Goal: Task Accomplishment & Management: Complete application form

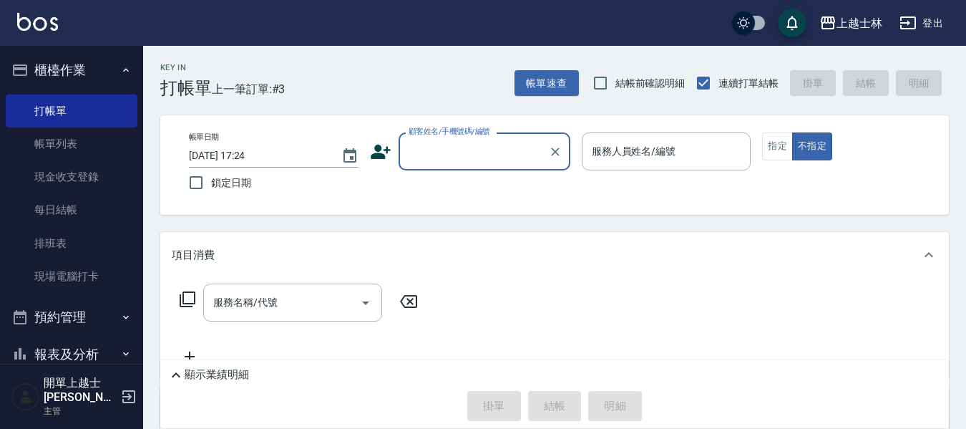
click at [486, 158] on input "顧客姓名/手機號碼/編號" at bounding box center [473, 151] width 137 height 25
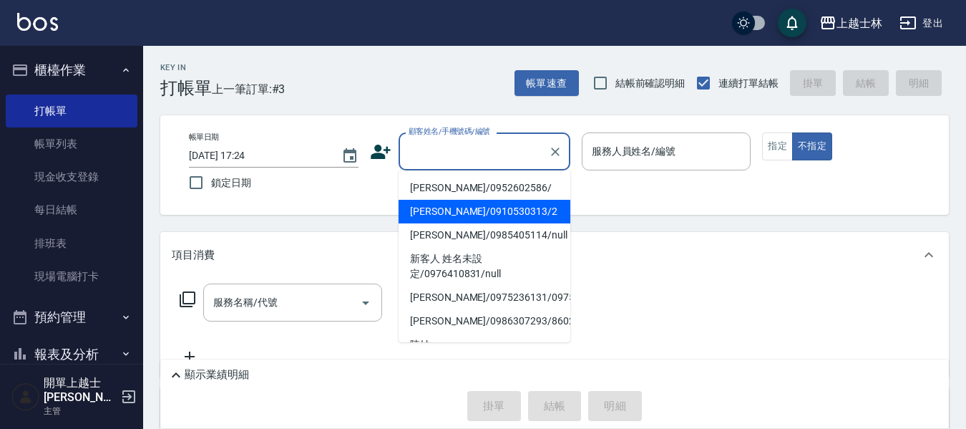
click at [481, 204] on li "舒媛/0910530313/2" at bounding box center [485, 212] width 172 height 24
type input "舒媛/0910530313/2"
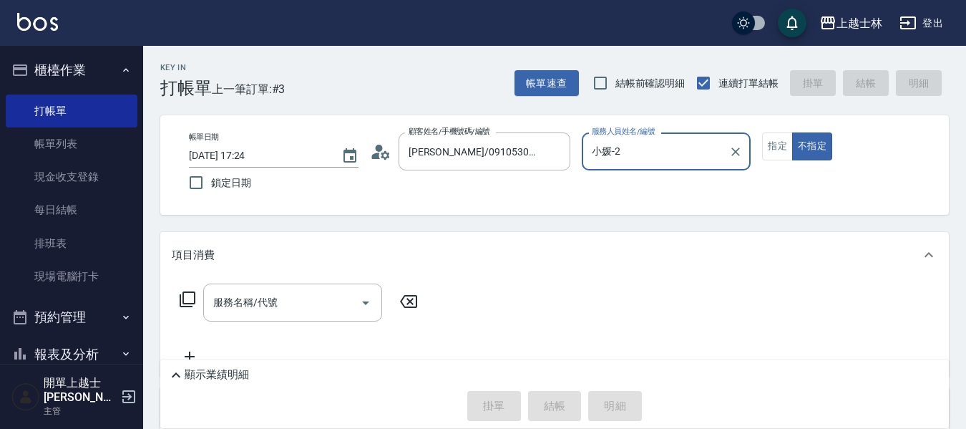
type input "小媛-2"
click at [272, 309] on div "服務名稱/代號 服務名稱/代號" at bounding box center [292, 303] width 179 height 38
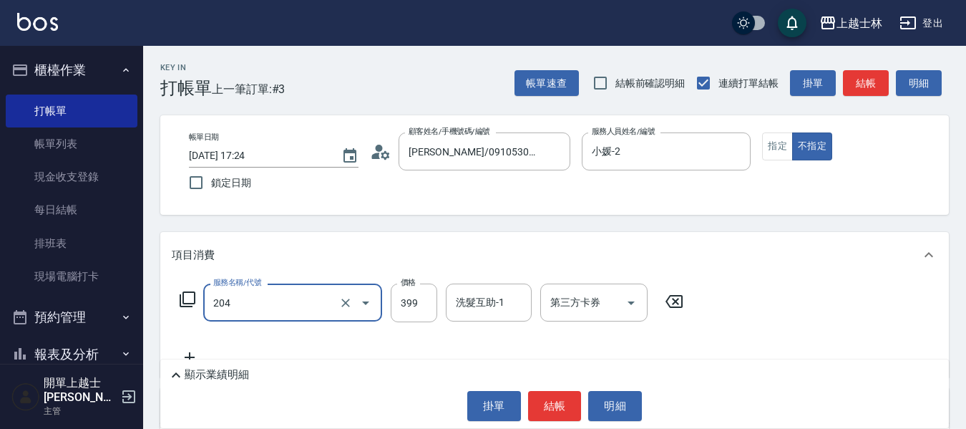
type input "A級洗+剪(204)"
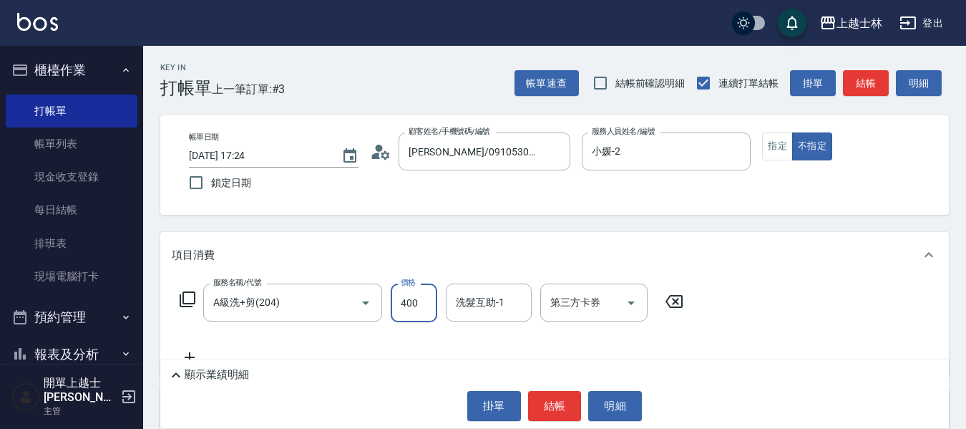
type input "400"
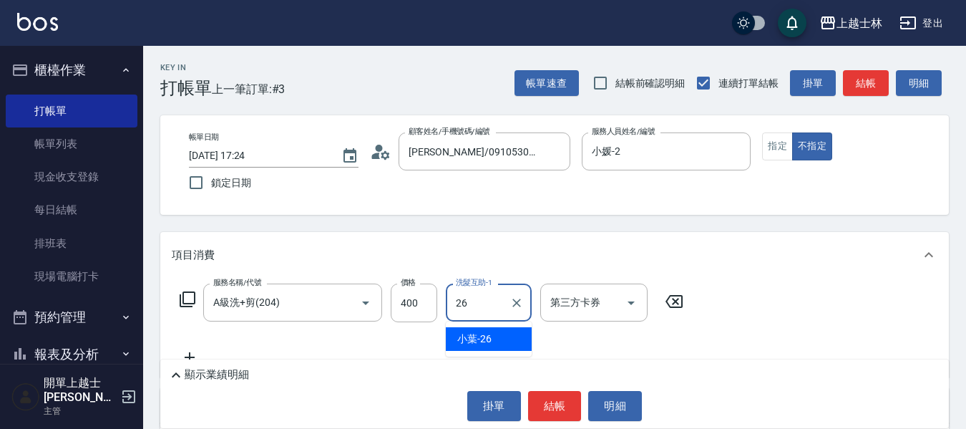
type input "小葉-26"
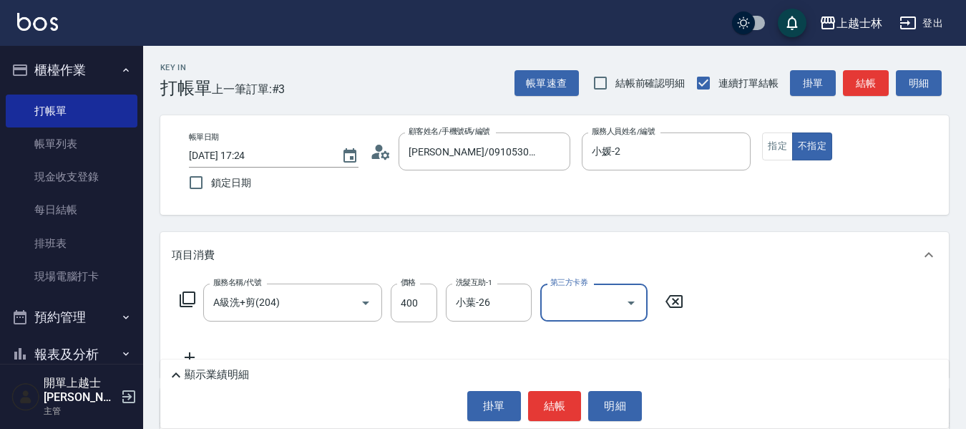
click at [185, 295] on icon at bounding box center [187, 299] width 17 height 17
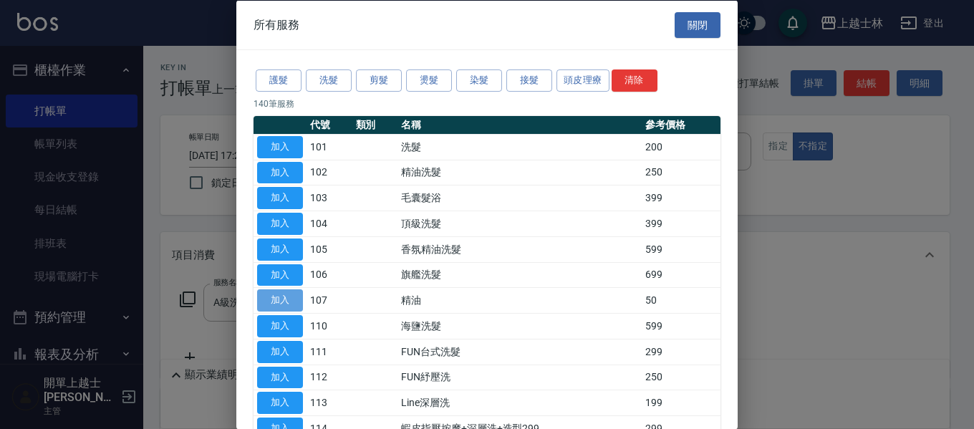
click at [292, 303] on button "加入" at bounding box center [280, 300] width 46 height 22
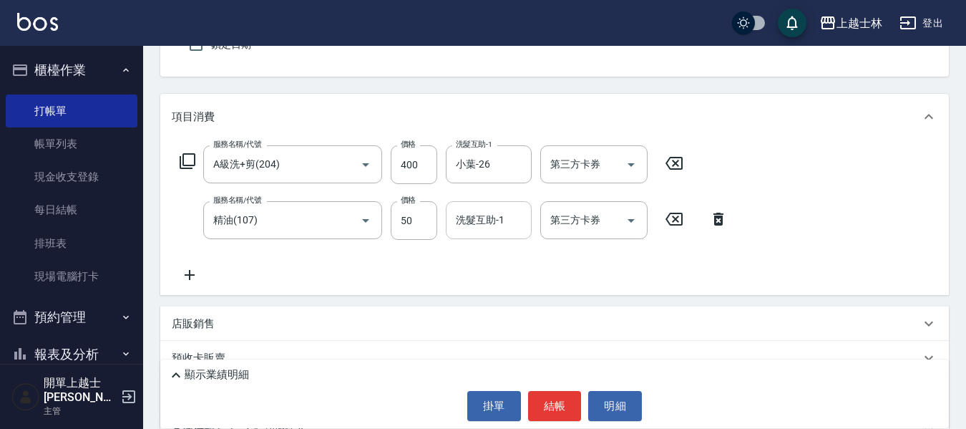
scroll to position [143, 0]
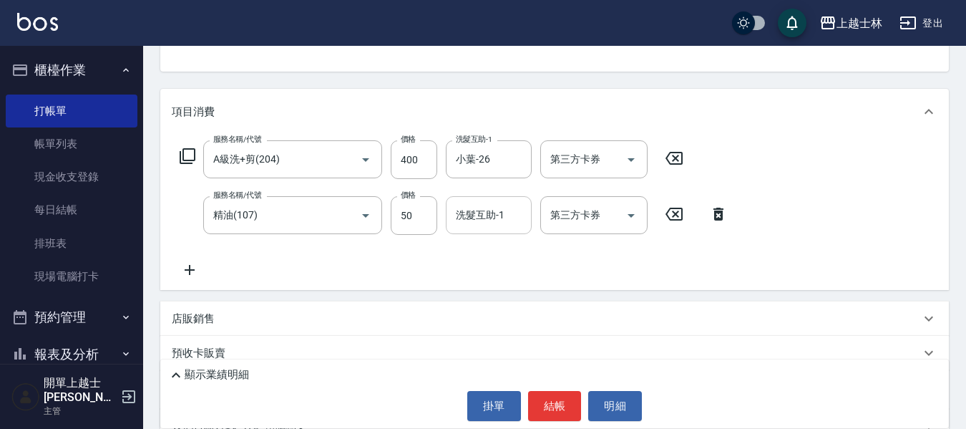
click at [482, 218] on input "洗髮互助-1" at bounding box center [488, 215] width 73 height 25
type input "小葉-26"
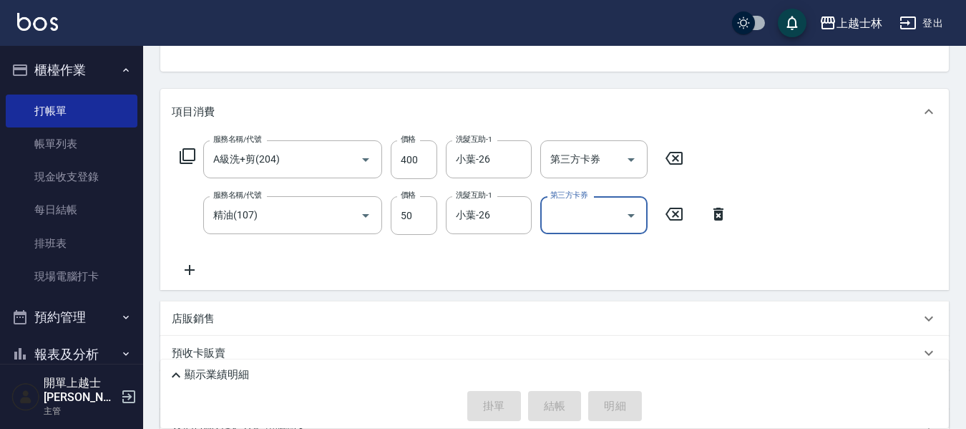
type input "2025/09/25 18:08"
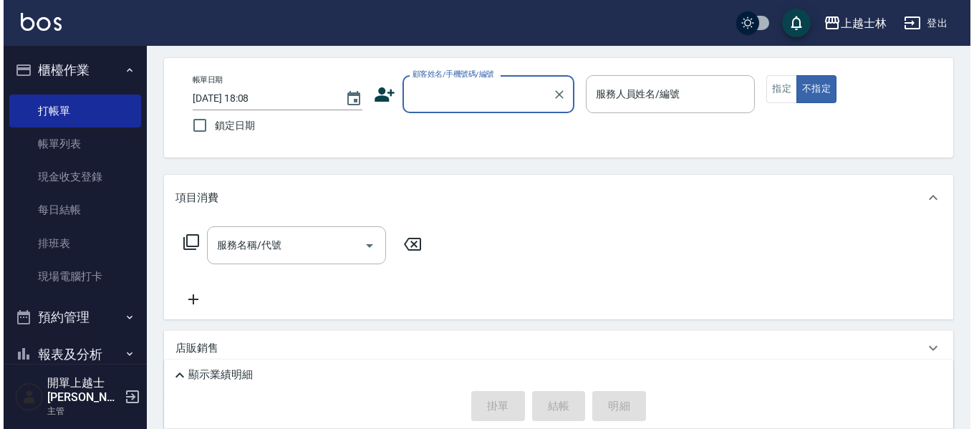
scroll to position [0, 0]
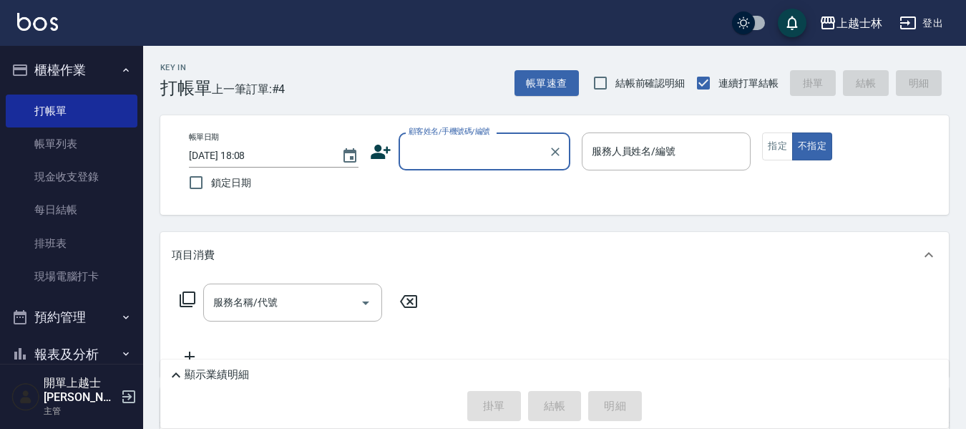
click at [411, 132] on div "帳單日期 2025/09/25 18:08 鎖定日期 顧客姓名/手機號碼/編號 顧客姓名/手機號碼/編號 服務人員姓名/編號 服務人員姓名/編號 指定 不指定" at bounding box center [554, 165] width 789 height 100
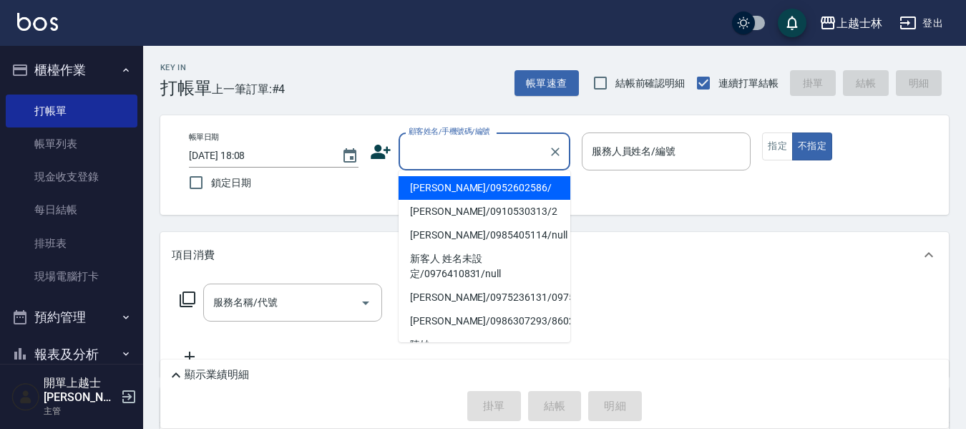
click at [429, 151] on input "顧客姓名/手機號碼/編號" at bounding box center [473, 151] width 137 height 25
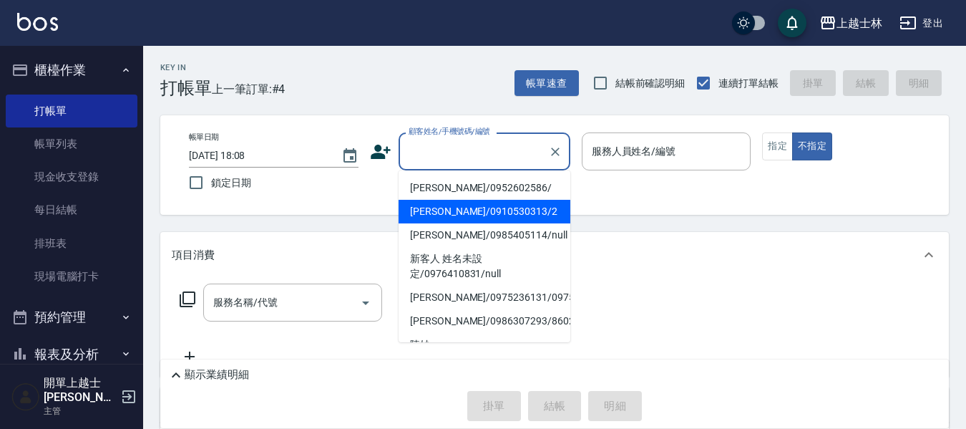
click at [431, 204] on li "舒媛/0910530313/2" at bounding box center [485, 212] width 172 height 24
type input "舒媛/0910530313/2"
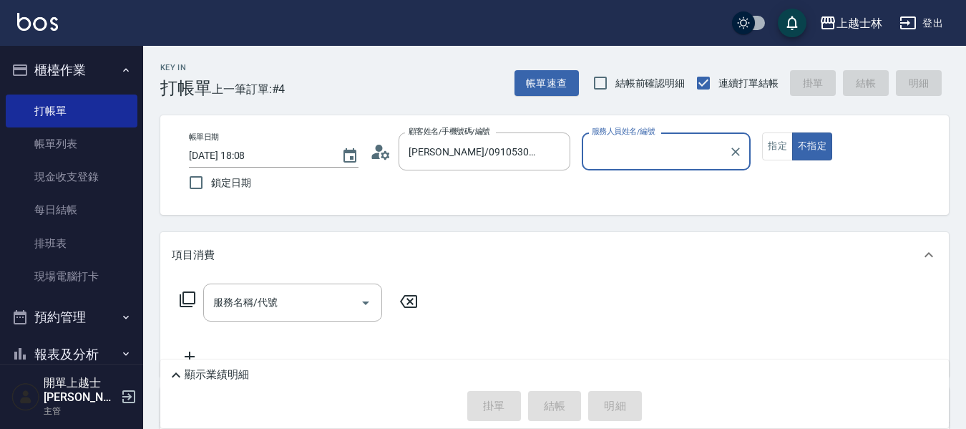
type input "小媛-2"
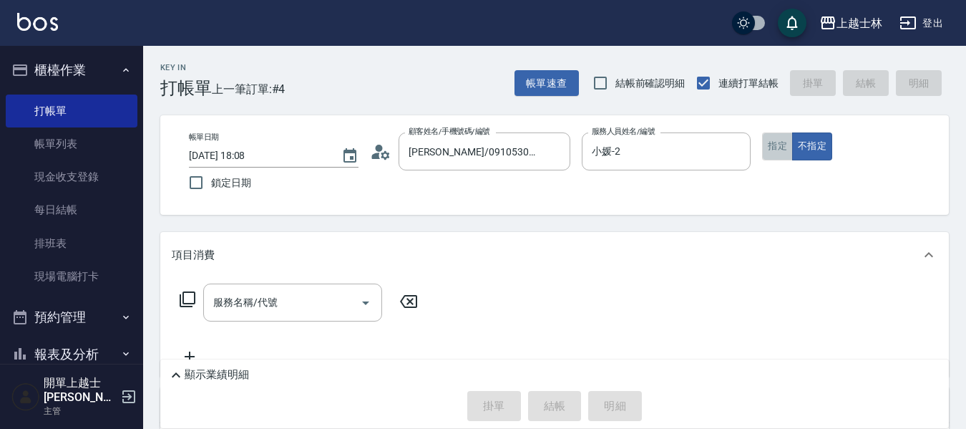
click at [778, 147] on button "指定" at bounding box center [777, 146] width 31 height 28
click at [232, 307] on div "服務名稱/代號 服務名稱/代號" at bounding box center [292, 303] width 179 height 38
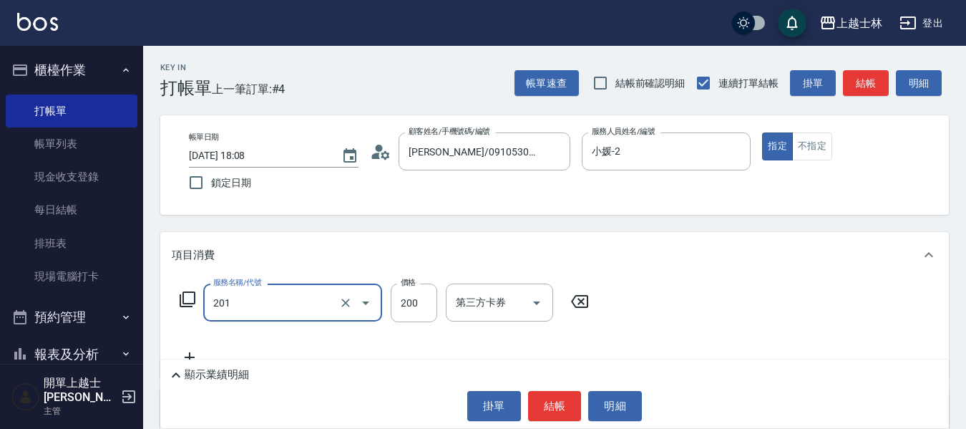
type input "B級單剪(201)"
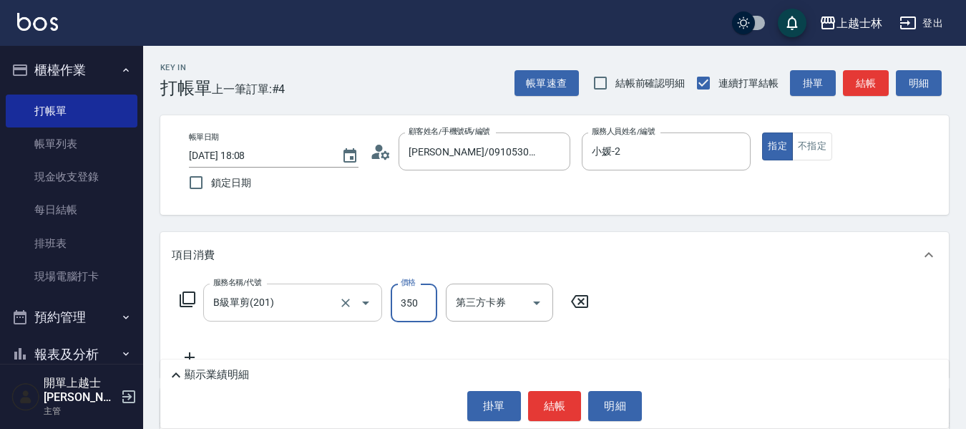
type input "350"
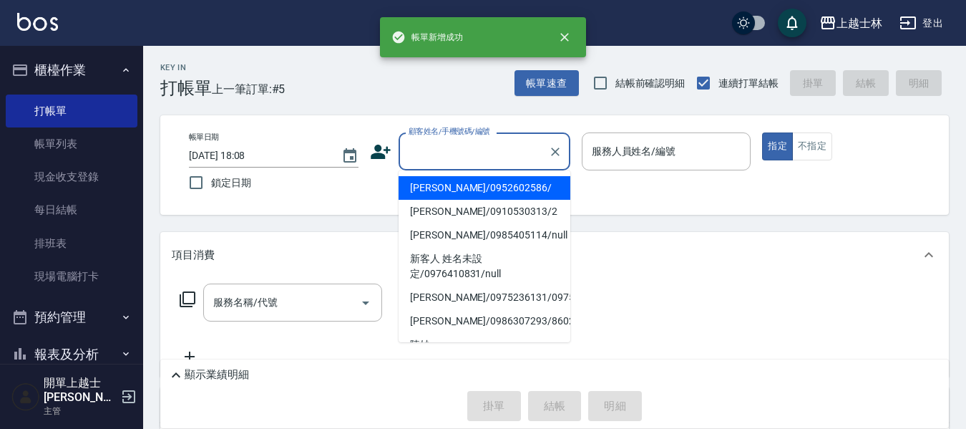
click at [457, 154] on input "顧客姓名/手機號碼/編號" at bounding box center [473, 151] width 137 height 25
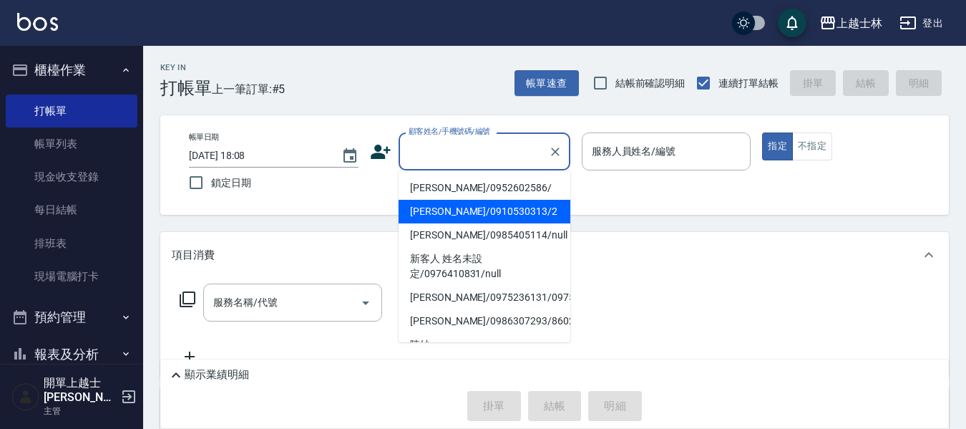
click at [454, 219] on li "舒媛/0910530313/2" at bounding box center [485, 212] width 172 height 24
type input "舒媛/0910530313/2"
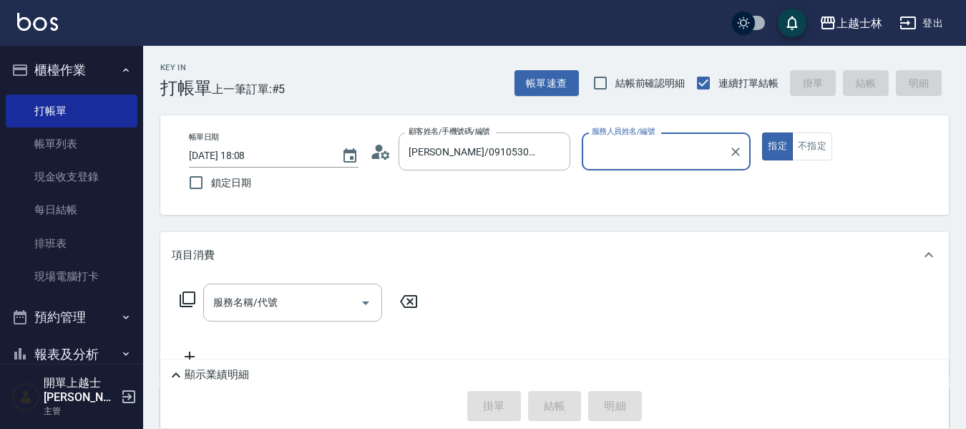
type input "小媛-2"
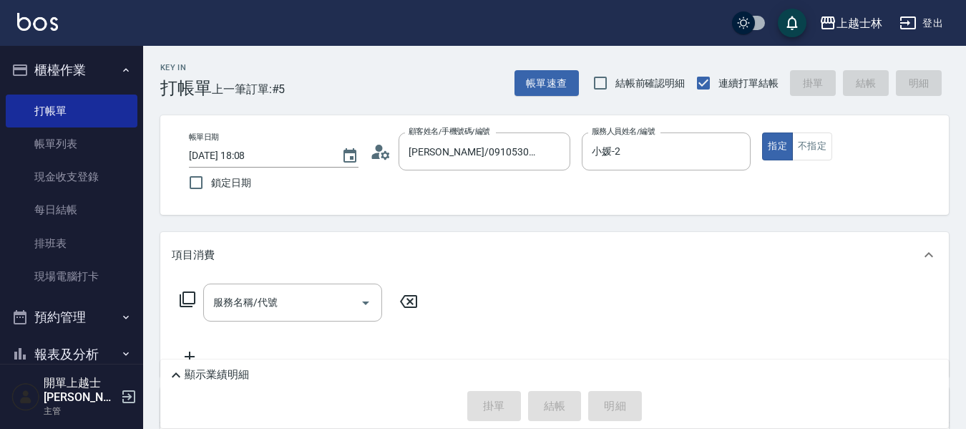
click at [187, 295] on icon at bounding box center [187, 299] width 17 height 17
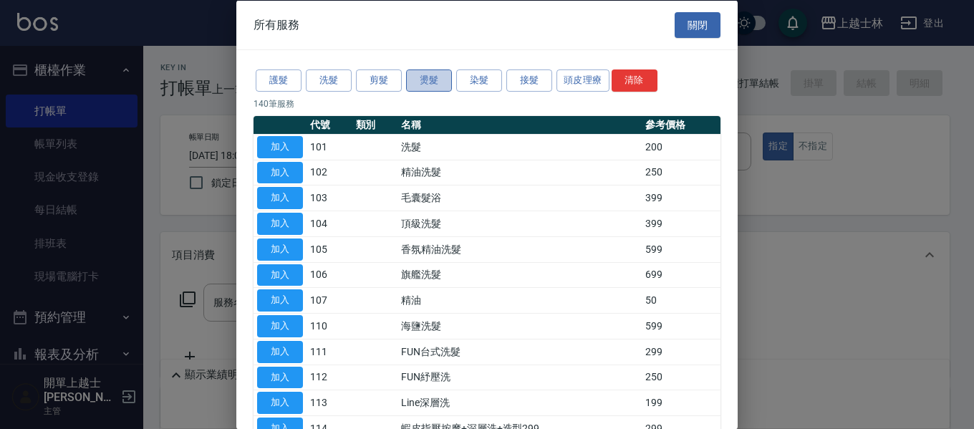
click at [432, 80] on button "燙髮" at bounding box center [429, 80] width 46 height 22
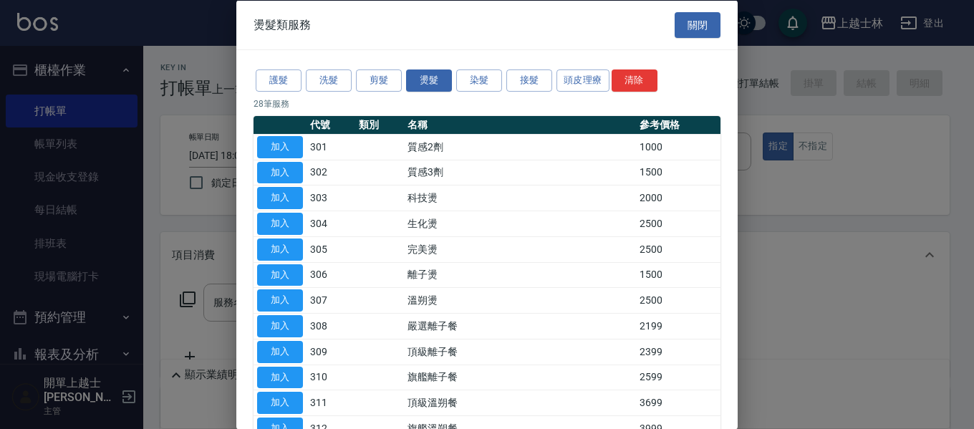
click at [304, 223] on td "加入" at bounding box center [279, 223] width 53 height 26
click at [278, 223] on button "加入" at bounding box center [280, 224] width 46 height 22
type input "生化燙(304)"
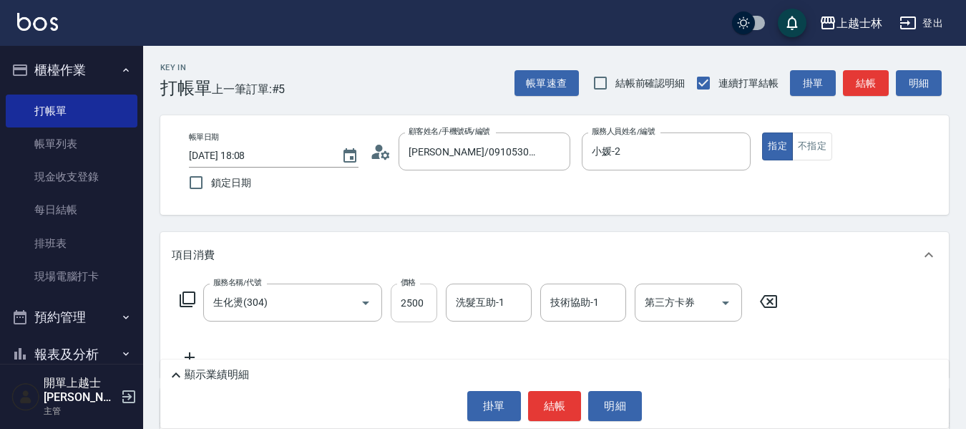
click at [425, 314] on input "2500" at bounding box center [414, 303] width 47 height 39
type input "3000"
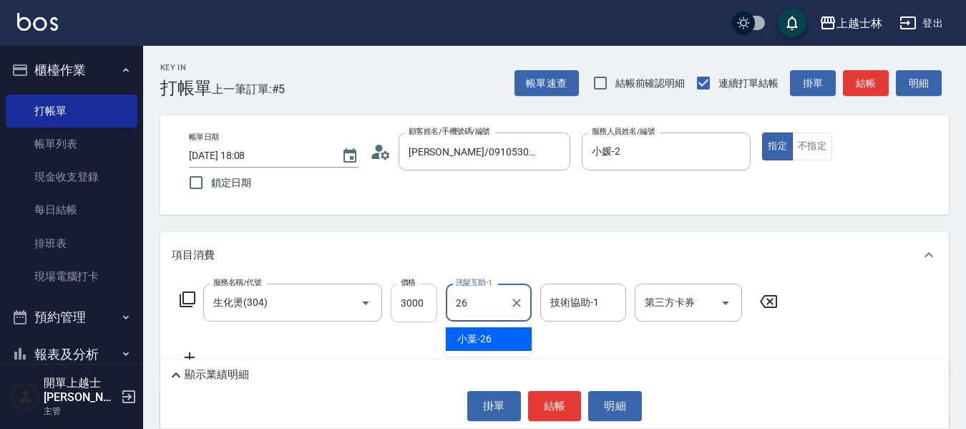
type input "小葉-26"
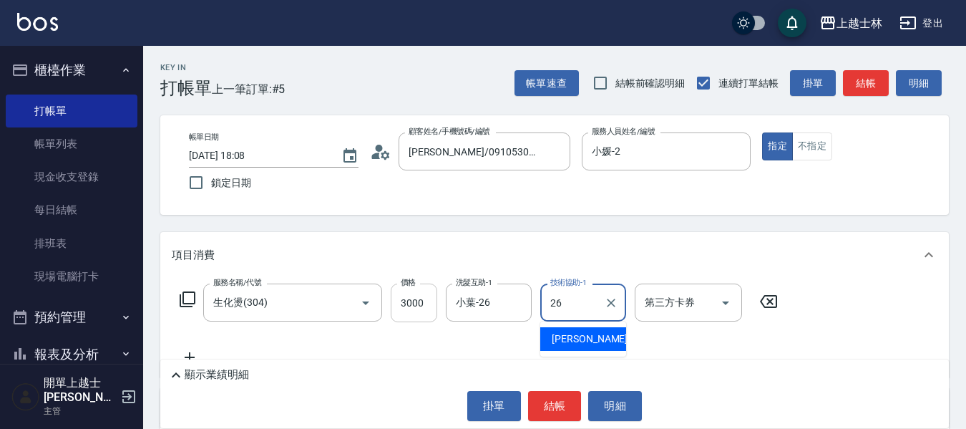
type input "小葉-26"
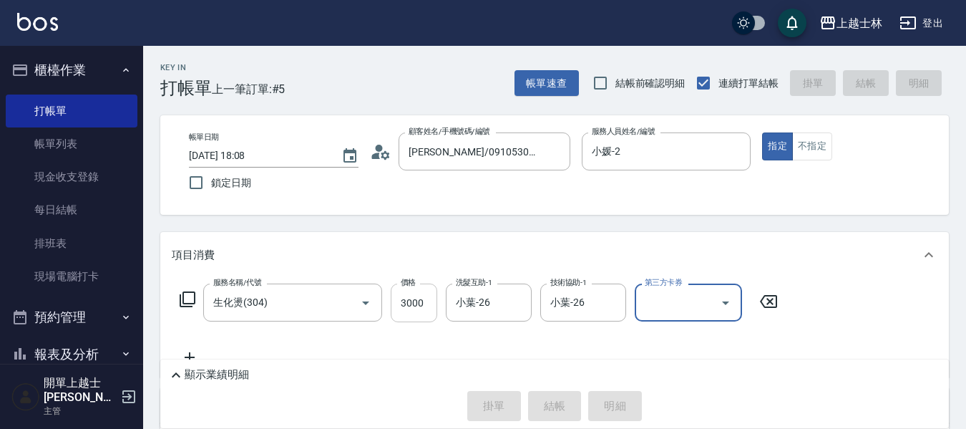
type input "2025/09/25 18:09"
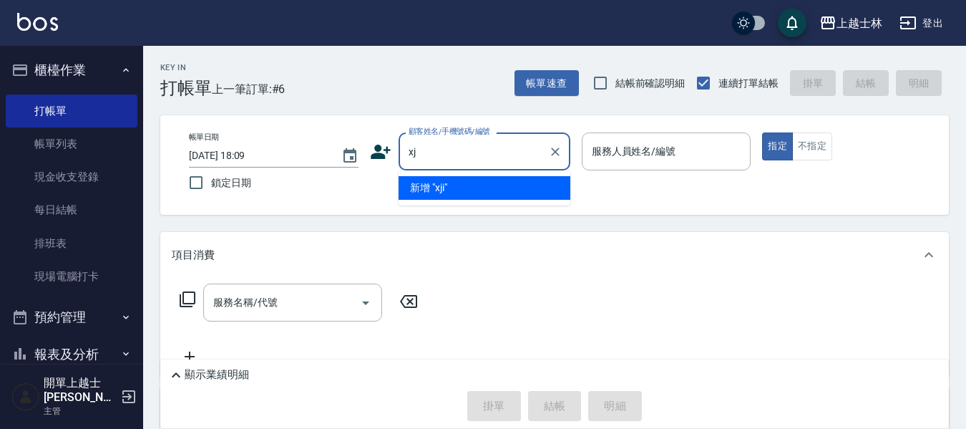
type input "x"
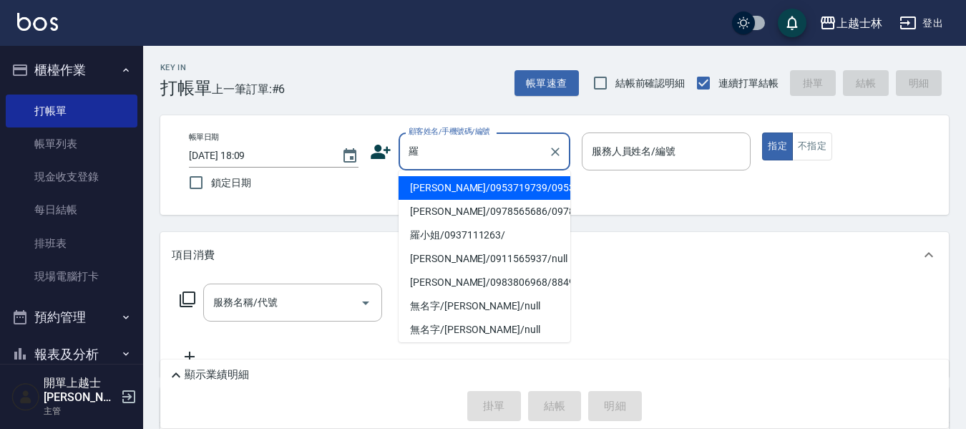
click at [445, 199] on li "羅建豪/0953719739/0953719739" at bounding box center [485, 188] width 172 height 24
type input "羅建豪/0953719739/0953719739"
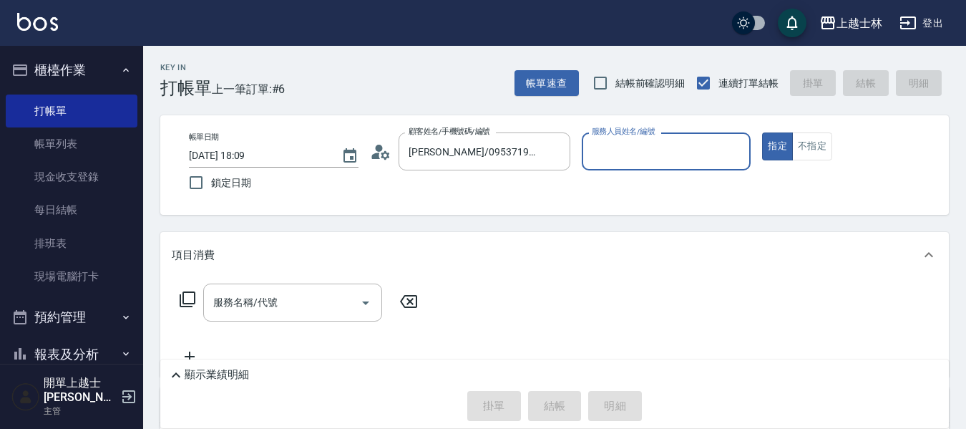
type input "小媛-2"
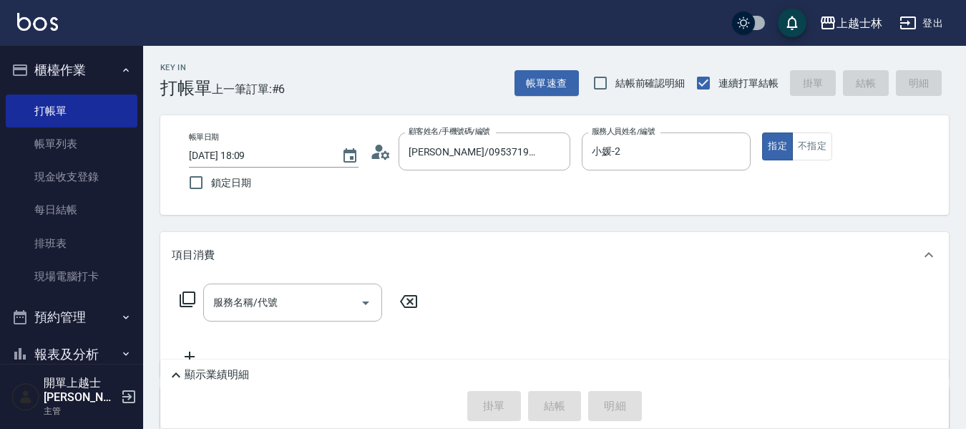
click at [185, 298] on icon at bounding box center [187, 299] width 17 height 17
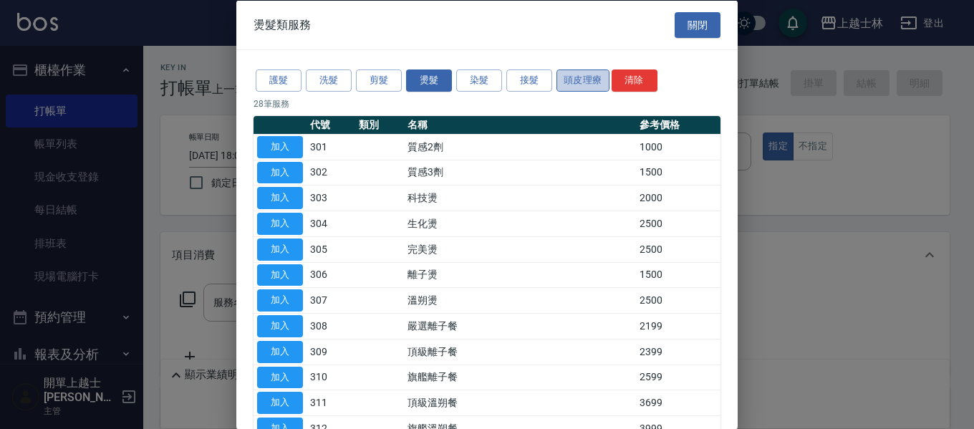
click at [591, 83] on button "頭皮理療" at bounding box center [582, 80] width 53 height 22
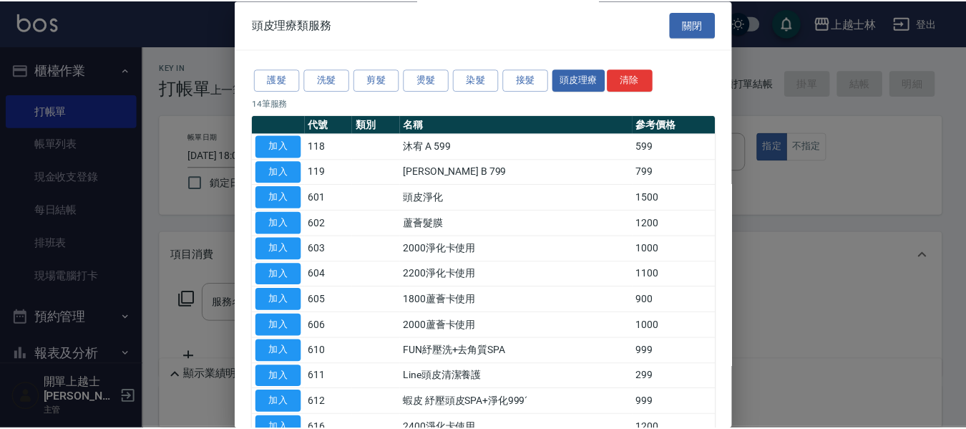
scroll to position [142, 0]
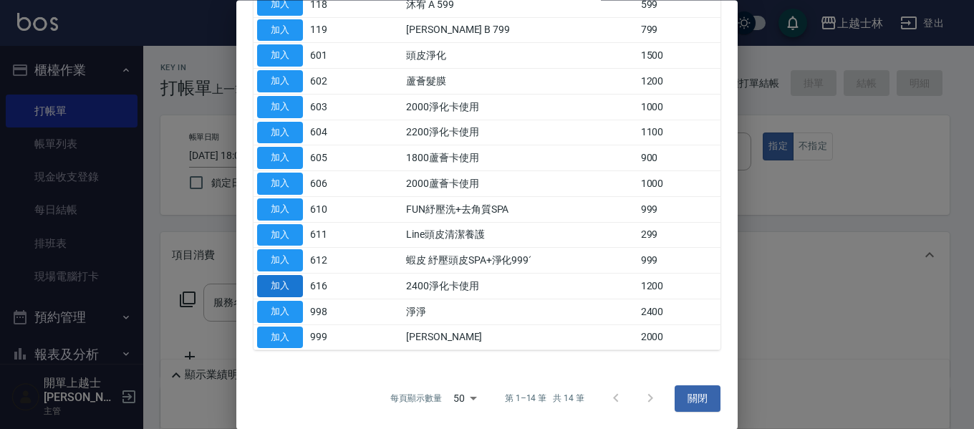
click at [286, 289] on button "加入" at bounding box center [280, 287] width 46 height 22
type input "2400淨化卡使用(616)"
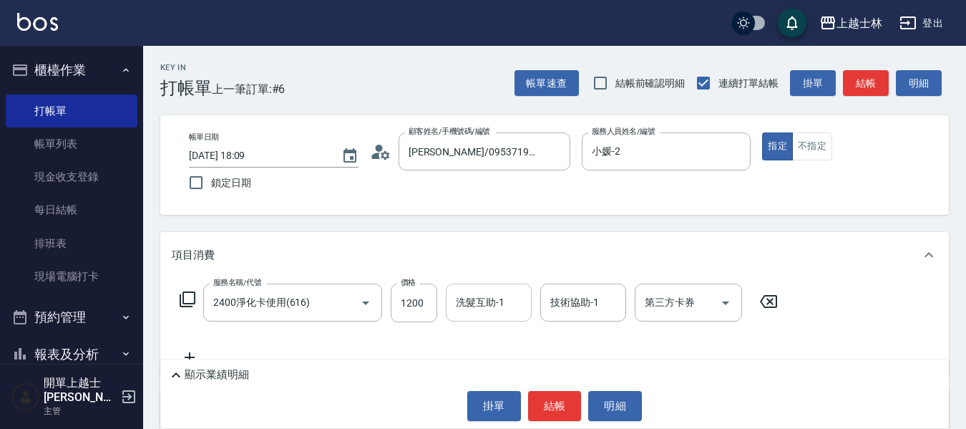
click at [490, 312] on input "洗髮互助-1" at bounding box center [488, 302] width 73 height 25
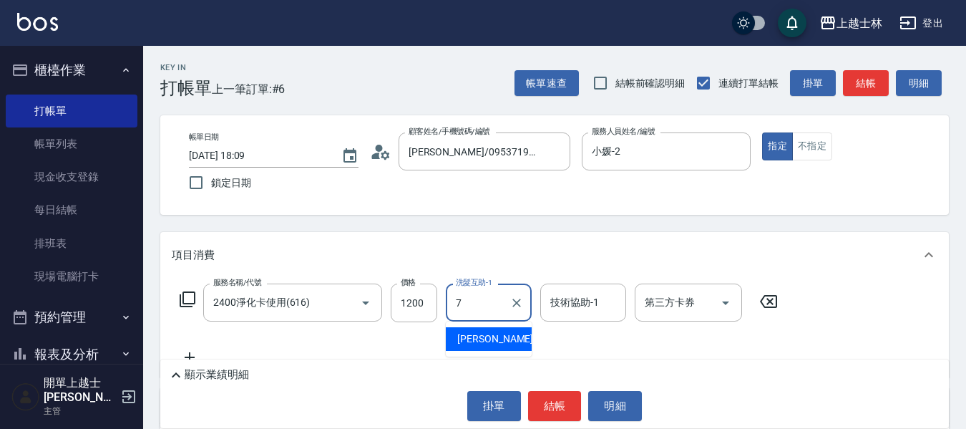
type input "蕾蕾-7"
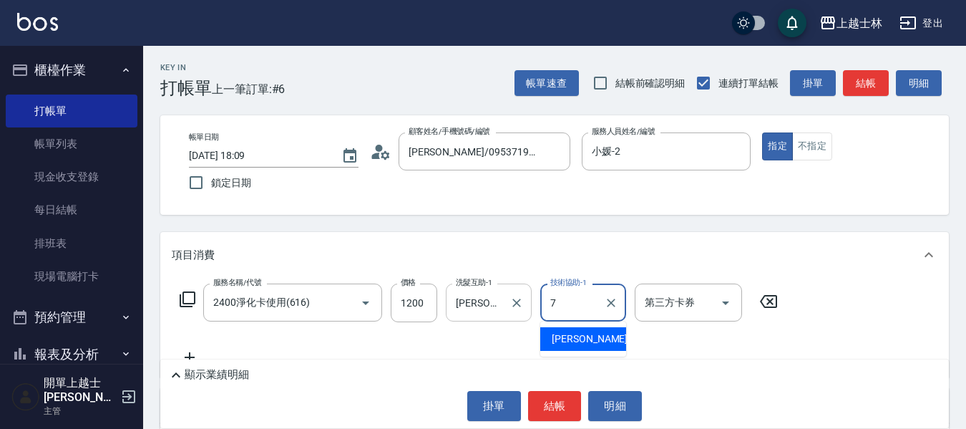
type input "蕾蕾-7"
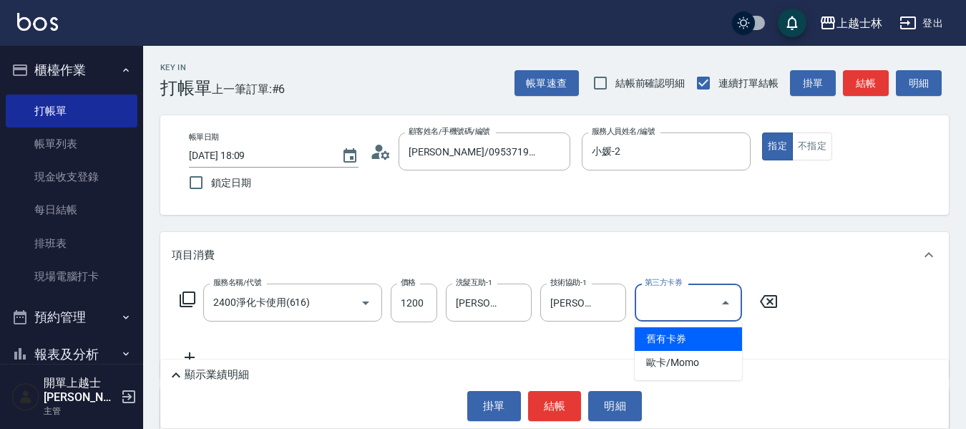
click at [678, 304] on input "第三方卡券" at bounding box center [677, 302] width 73 height 25
click at [677, 339] on span "舊有卡券" at bounding box center [688, 339] width 107 height 24
type input "舊有卡券"
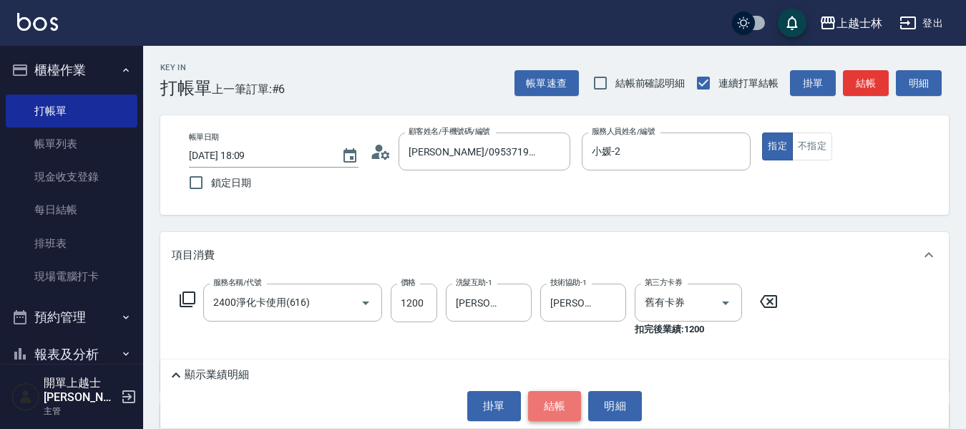
click at [552, 405] on button "結帳" at bounding box center [555, 406] width 54 height 30
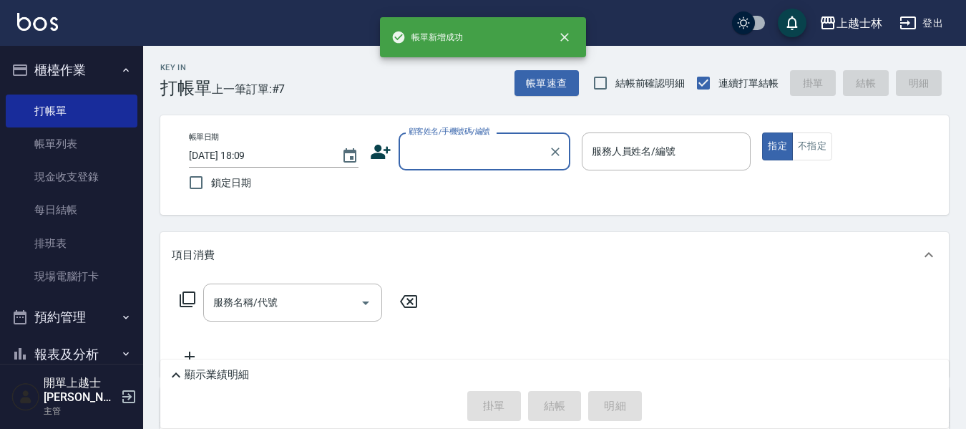
scroll to position [0, 0]
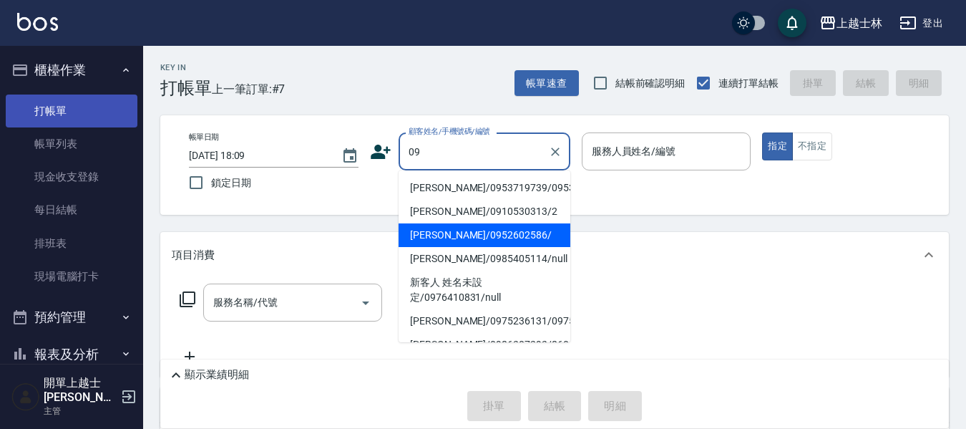
type input "羅建豪/0953719739/0953719739"
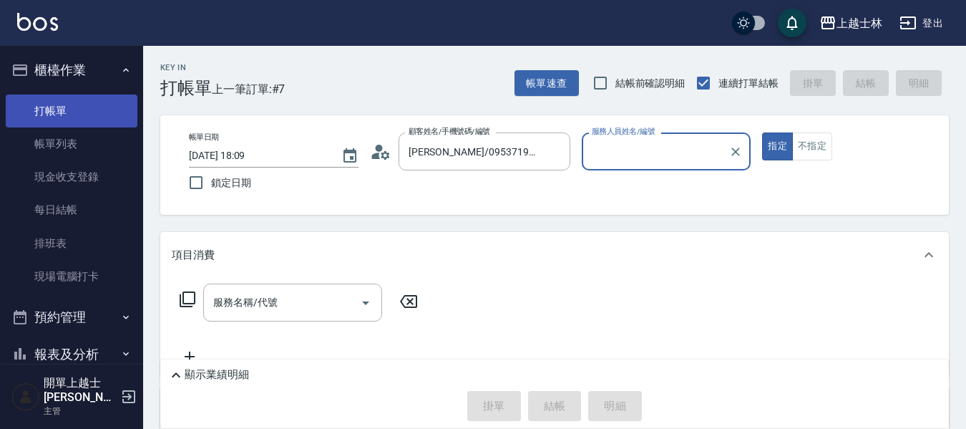
type input "小媛-2"
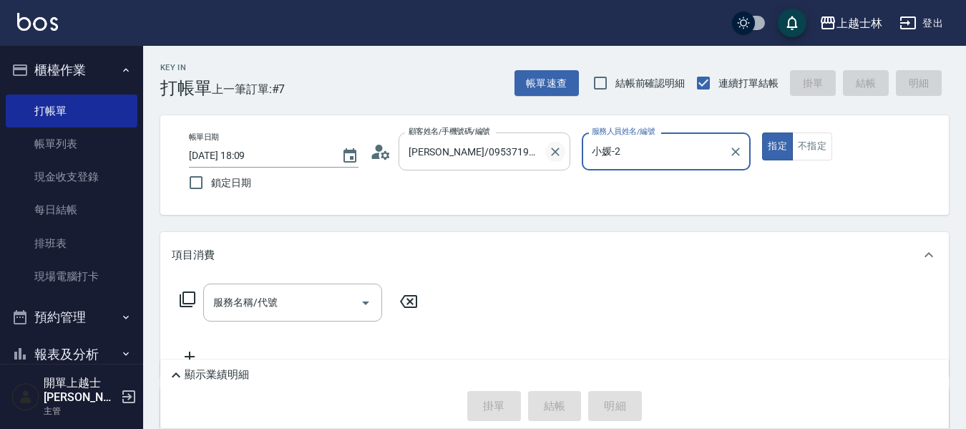
click at [550, 152] on icon "Clear" at bounding box center [555, 152] width 14 height 14
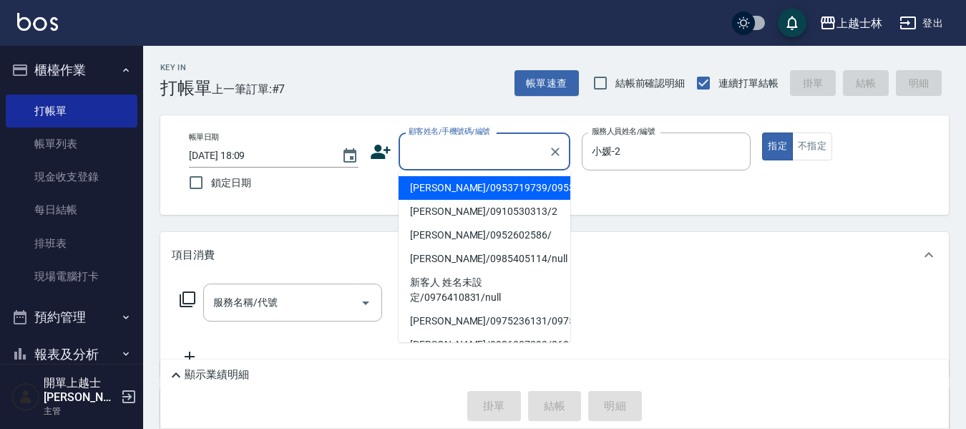
click at [483, 163] on input "顧客姓名/手機號碼/編號" at bounding box center [473, 151] width 137 height 25
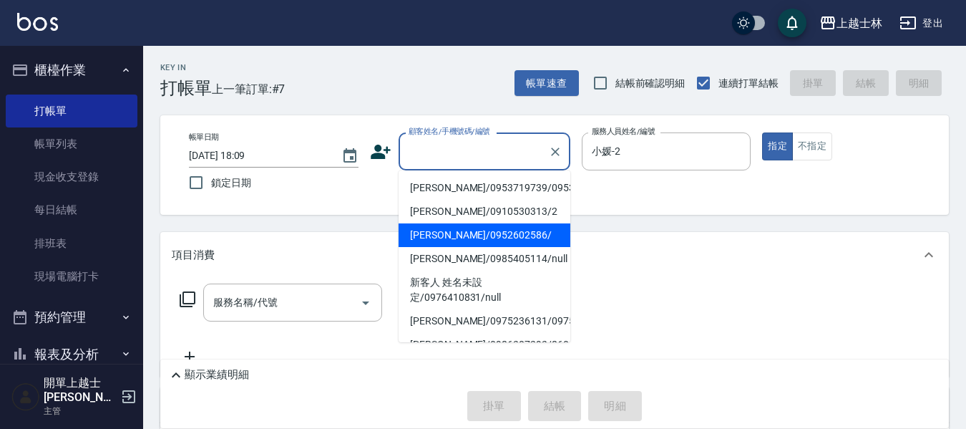
click at [445, 243] on li "哲哲/0952602586/" at bounding box center [485, 235] width 172 height 24
type input "哲哲/0952602586/"
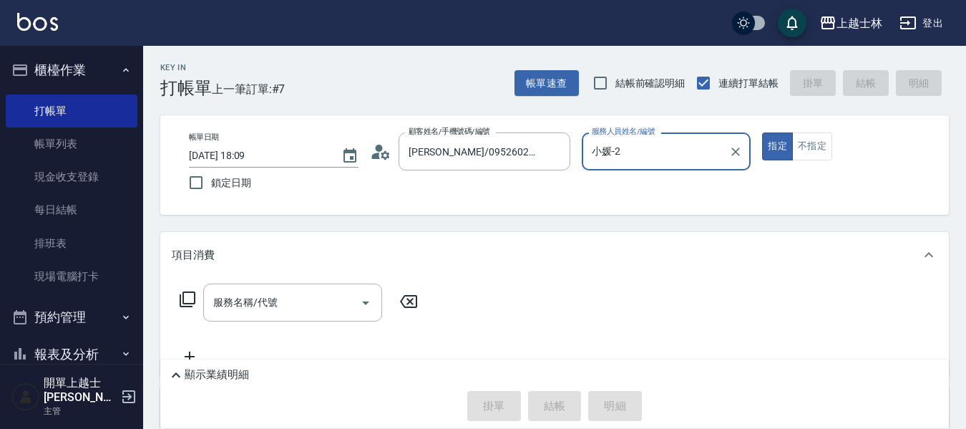
type input "哲哲-12"
click at [762, 132] on button "指定" at bounding box center [777, 146] width 31 height 28
type button "true"
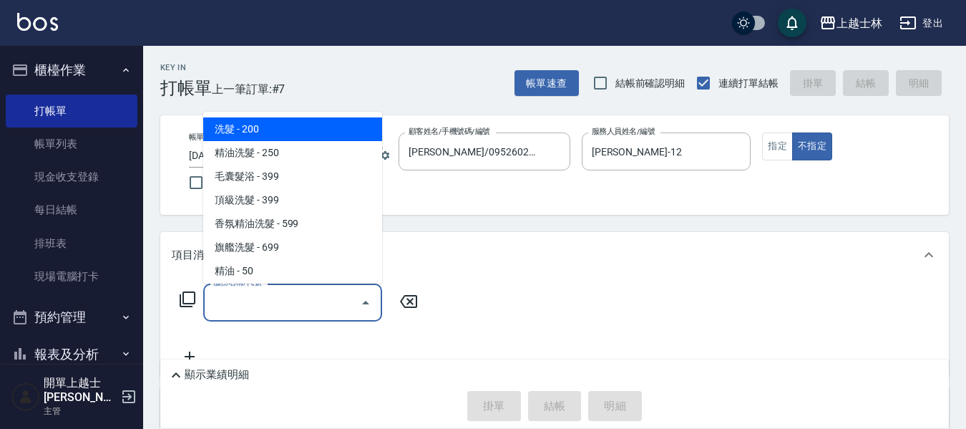
click at [243, 299] on div "服務名稱/代號 服務名稱/代號" at bounding box center [292, 303] width 179 height 38
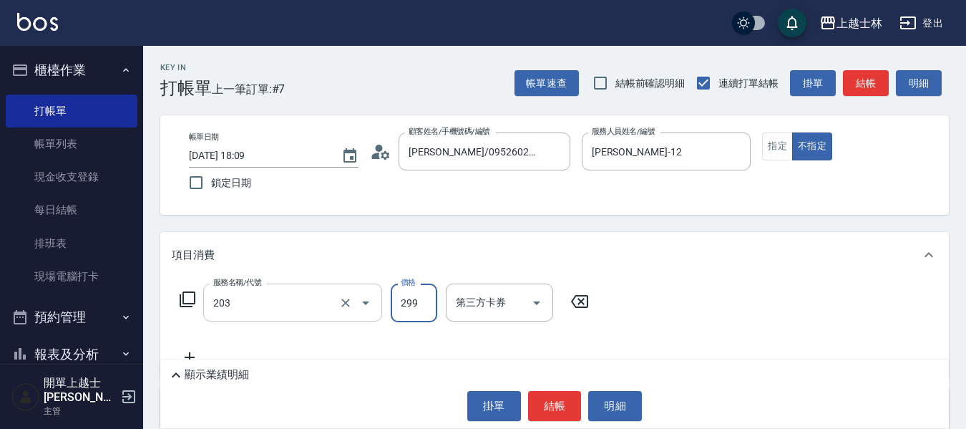
type input "B級洗+剪(203)"
type input "400"
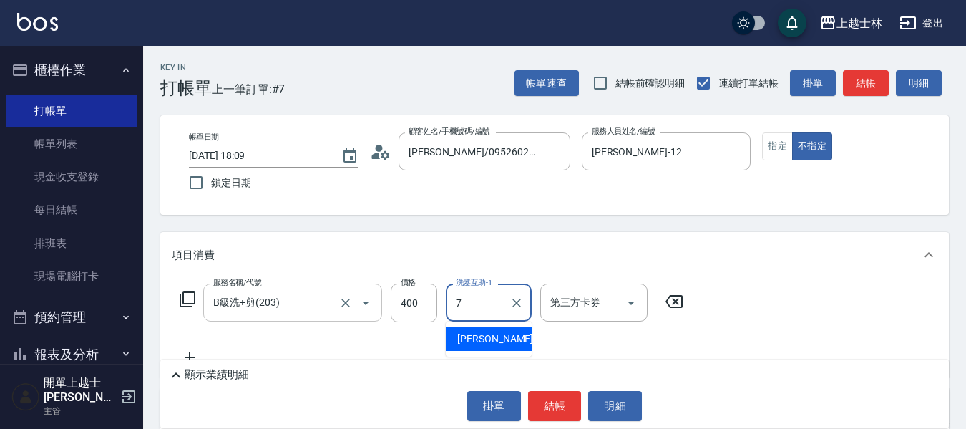
type input "蕾蕾-7"
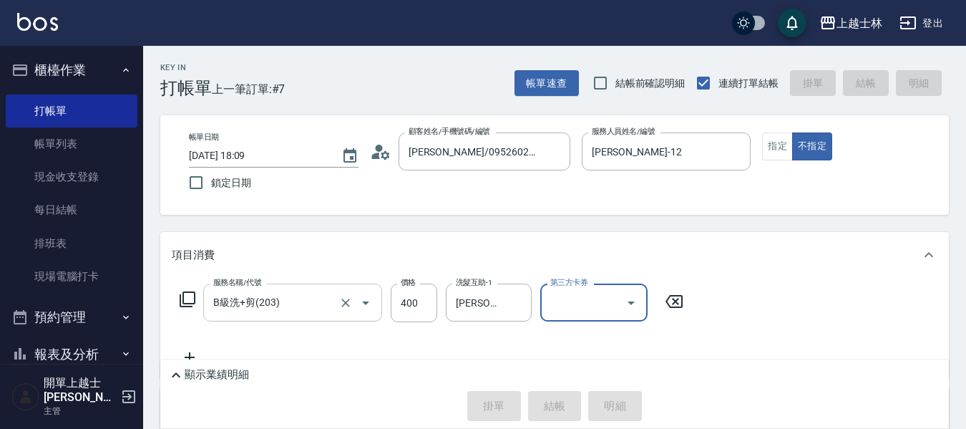
type input "2025/09/25 18:17"
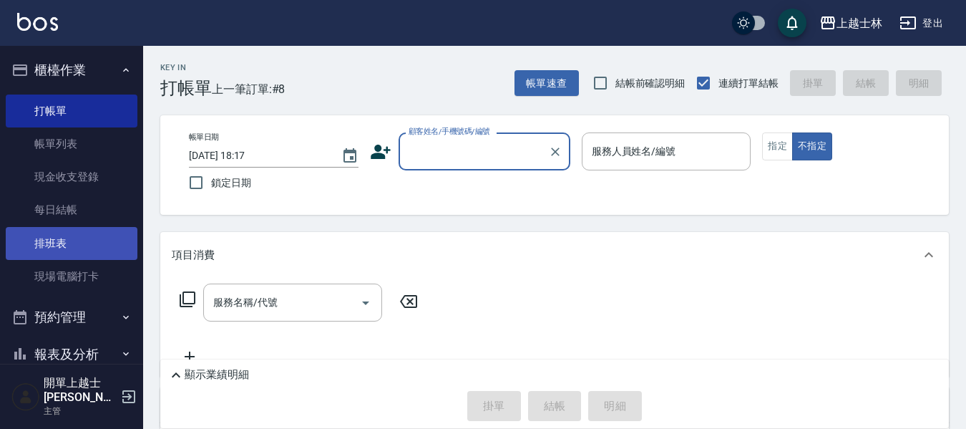
click at [98, 251] on link "排班表" at bounding box center [72, 243] width 132 height 33
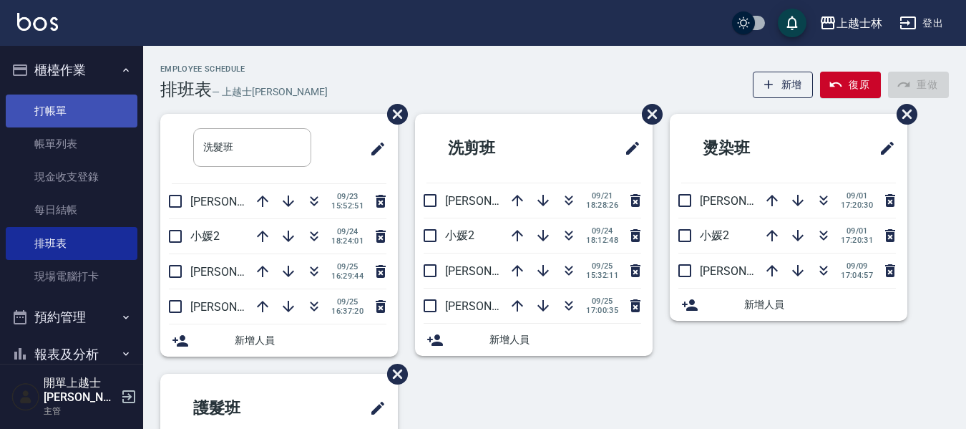
click at [84, 112] on link "打帳單" at bounding box center [72, 111] width 132 height 33
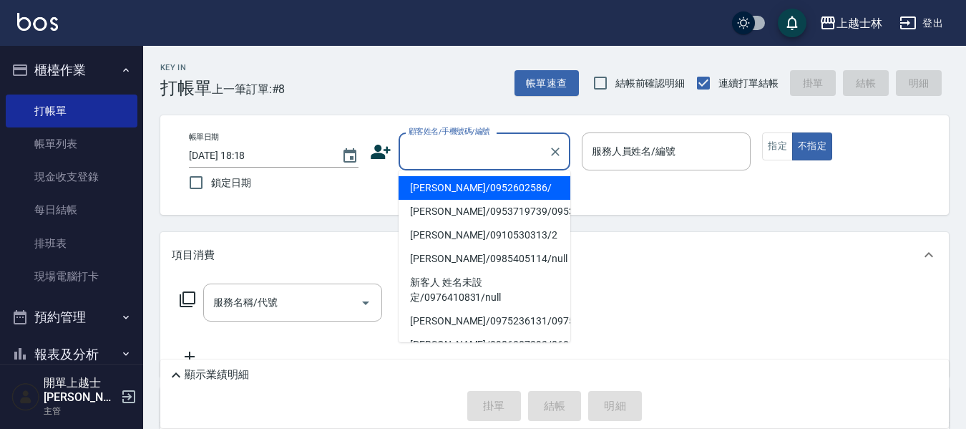
click at [450, 142] on input "顧客姓名/手機號碼/編號" at bounding box center [473, 151] width 137 height 25
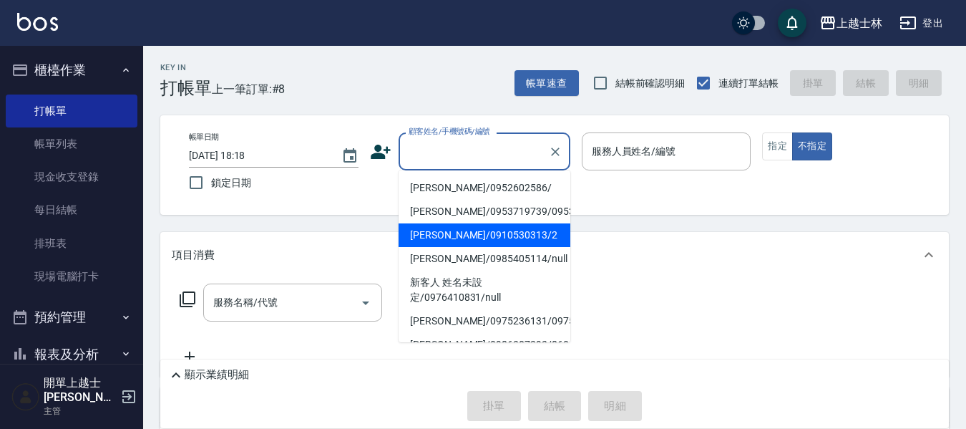
click at [456, 247] on li "舒媛/0910530313/2" at bounding box center [485, 235] width 172 height 24
type input "舒媛/0910530313/2"
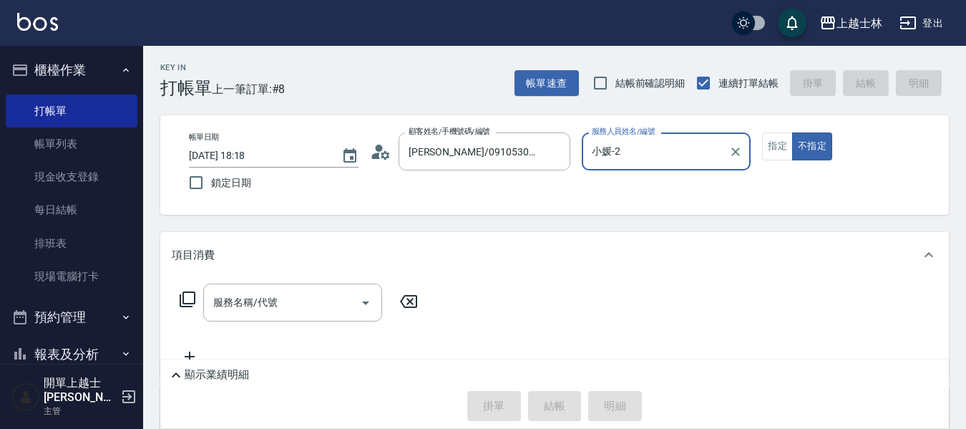
type input "小媛-2"
click at [263, 309] on div "服務名稱/代號 服務名稱/代號" at bounding box center [292, 303] width 179 height 38
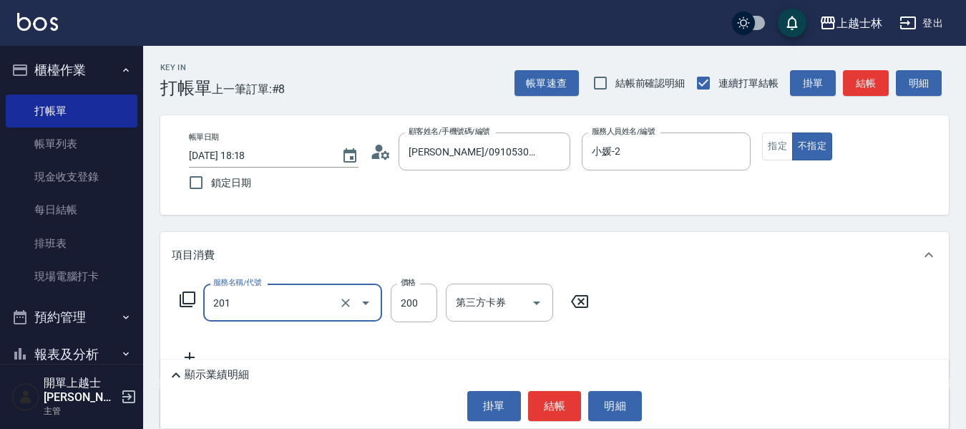
type input "B級單剪(201)"
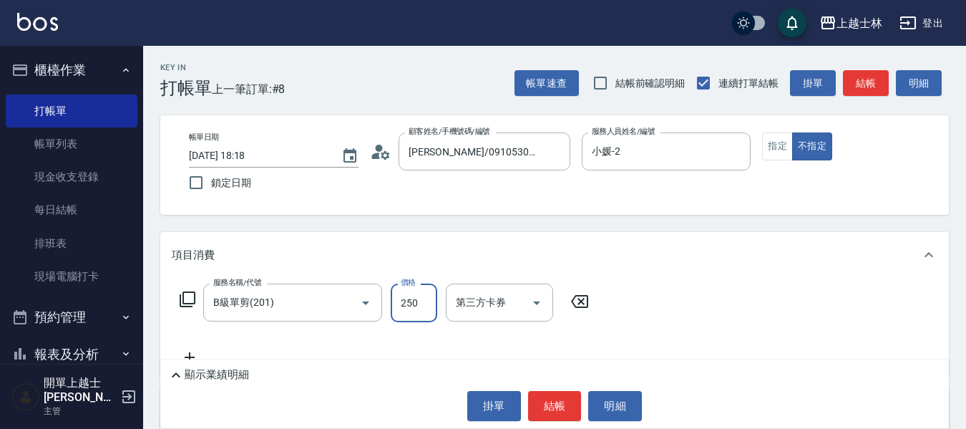
type input "250"
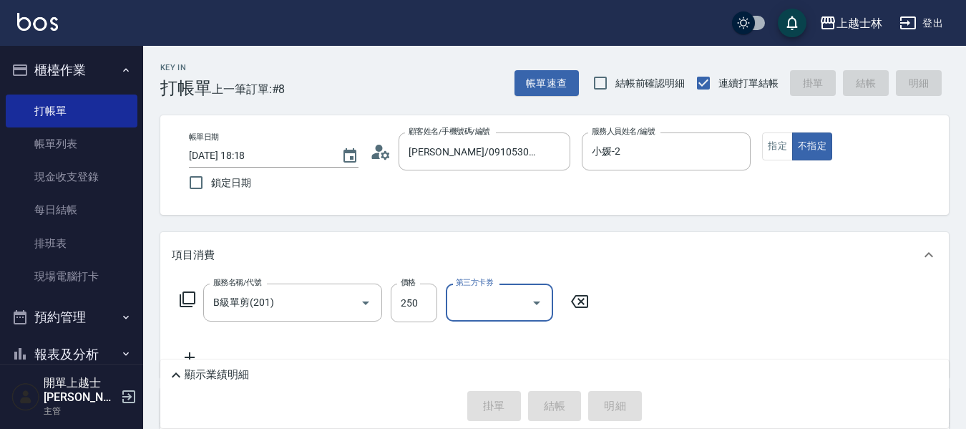
type input "2025/09/25 18:39"
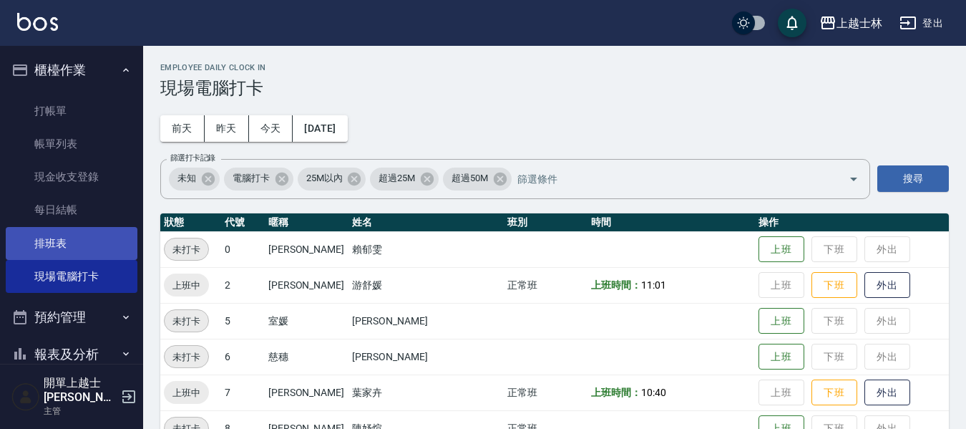
click at [82, 255] on link "排班表" at bounding box center [72, 243] width 132 height 33
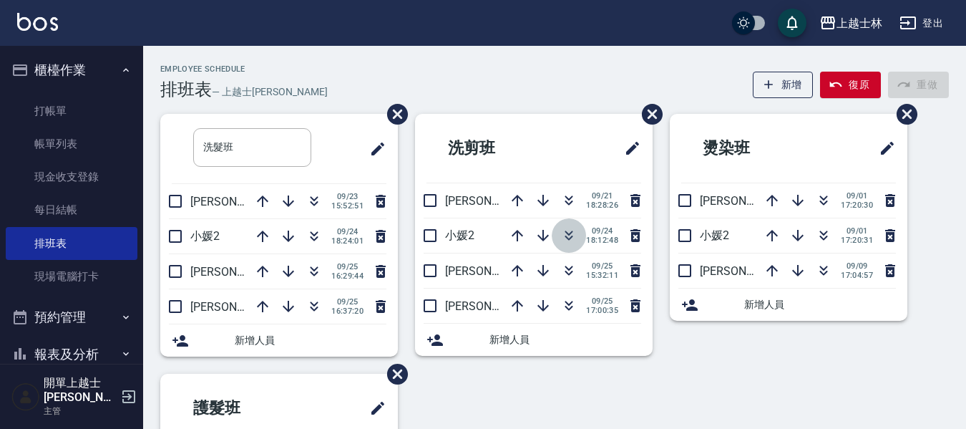
click at [570, 233] on icon "button" at bounding box center [570, 233] width 8 height 5
